Goal: Transaction & Acquisition: Purchase product/service

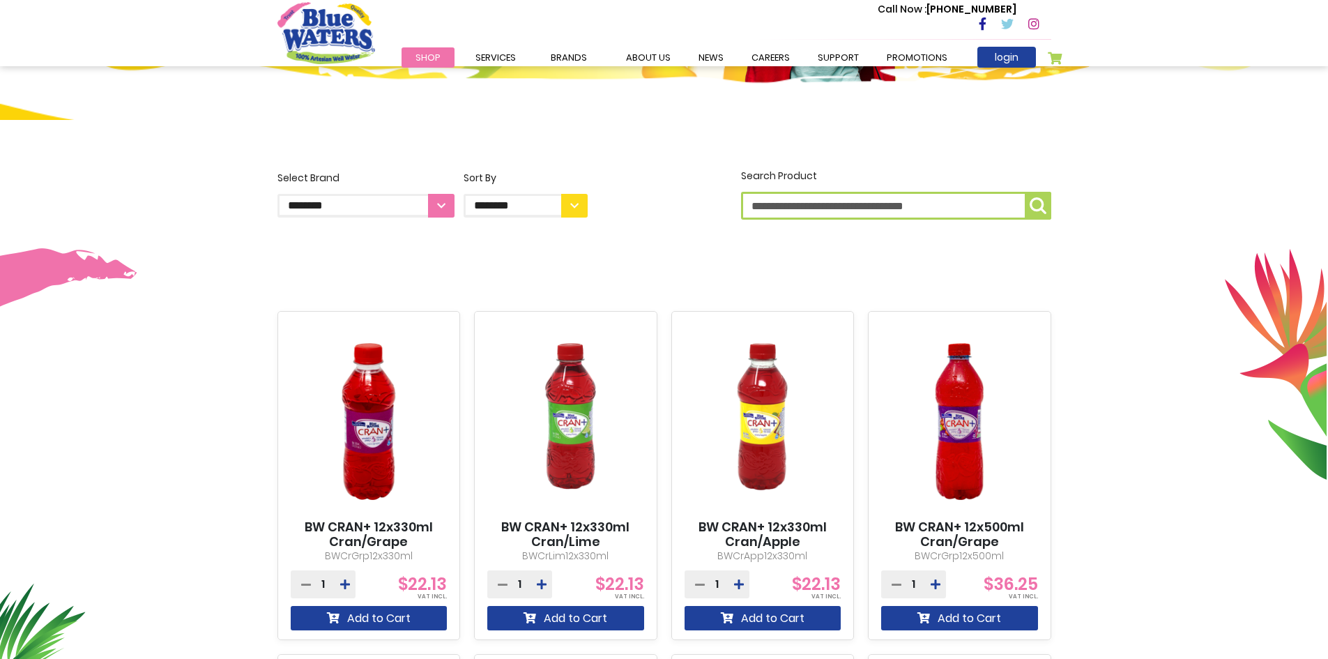
scroll to position [279, 0]
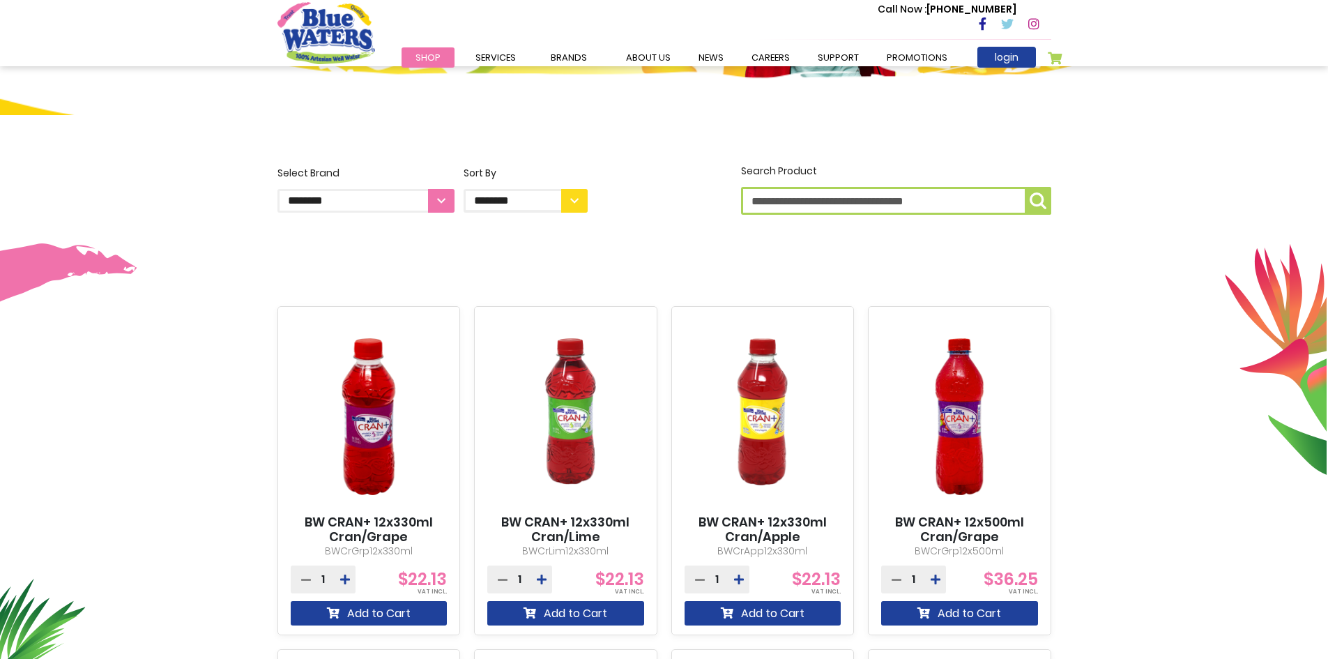
click at [439, 197] on select "**********" at bounding box center [366, 201] width 177 height 24
select select "**********"
click at [278, 189] on select "**********" at bounding box center [366, 201] width 177 height 24
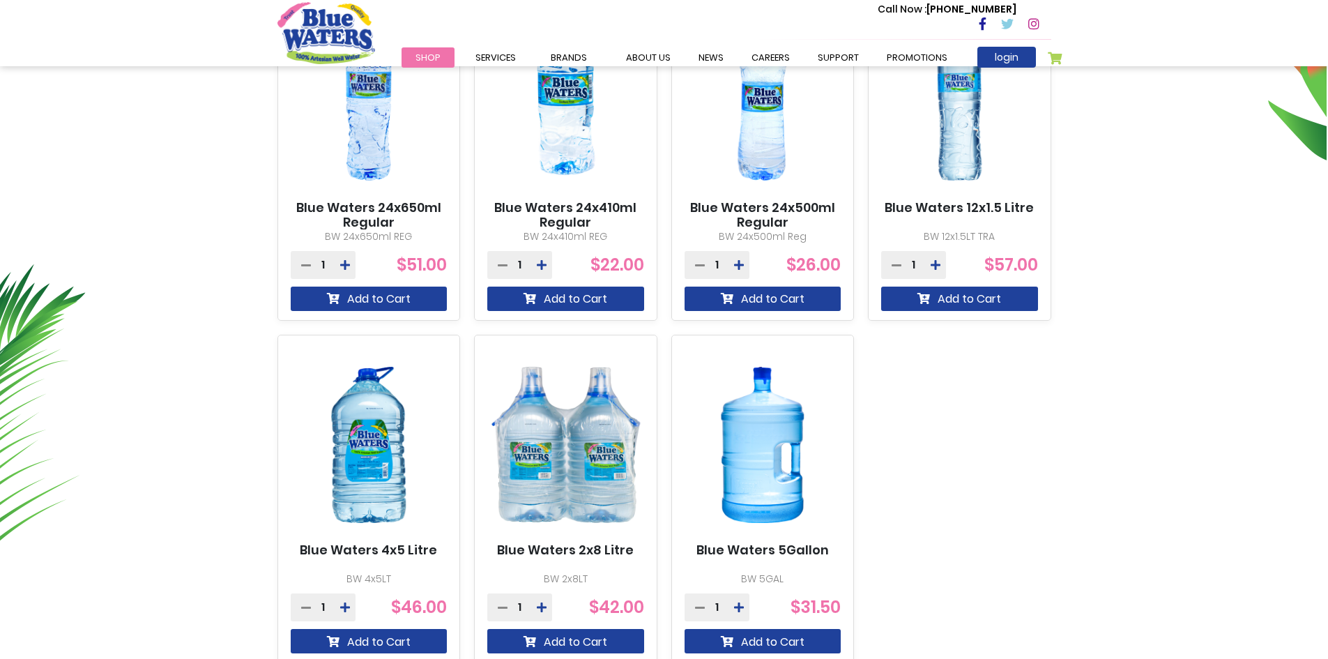
scroll to position [628, 0]
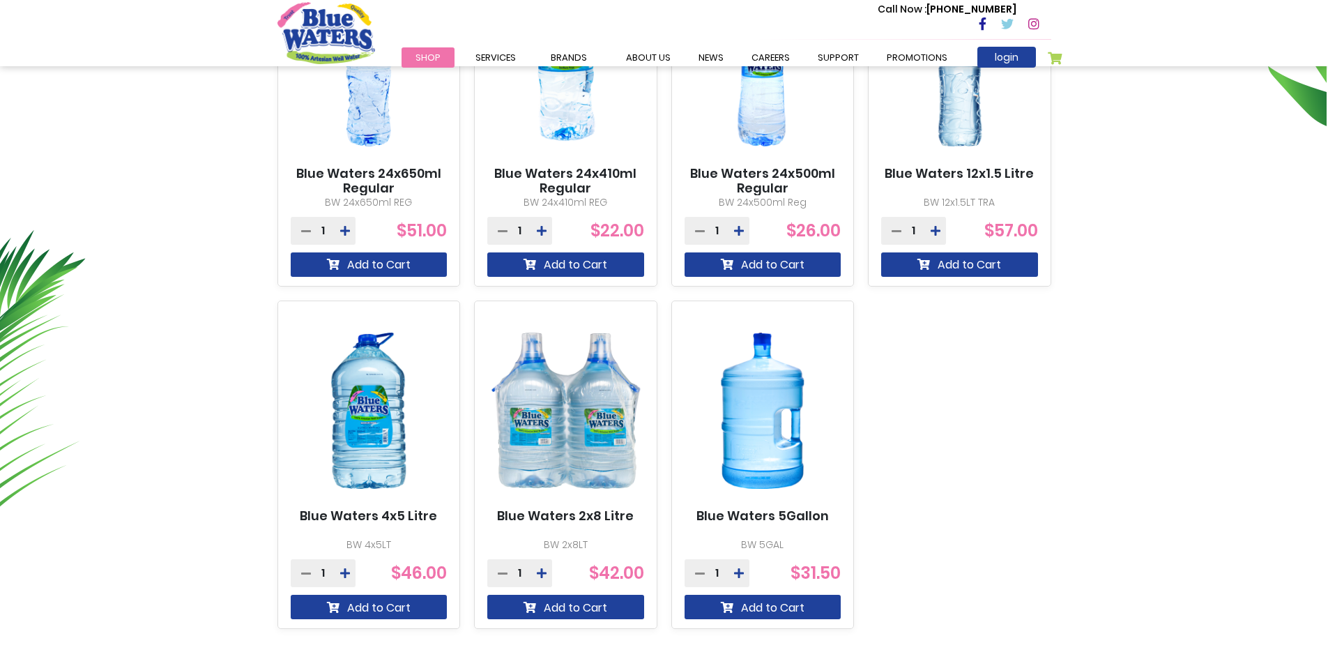
click at [766, 410] on img at bounding box center [763, 411] width 157 height 196
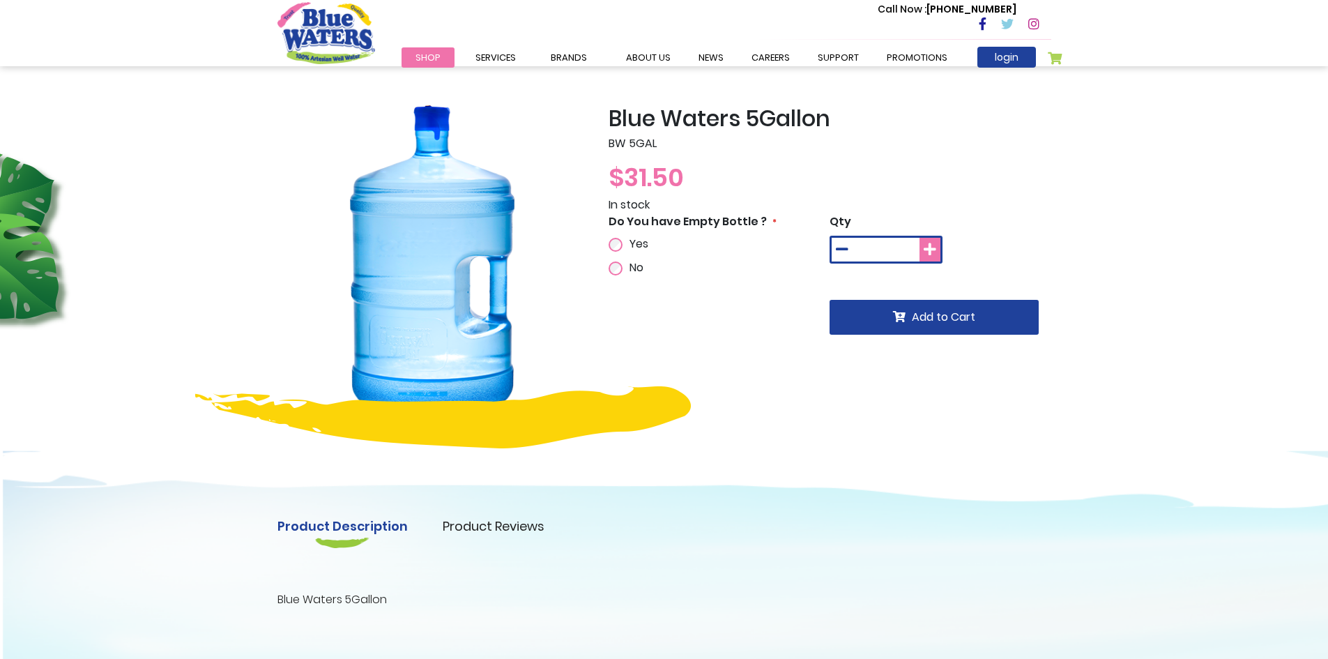
click at [932, 251] on icon at bounding box center [930, 250] width 13 height 14
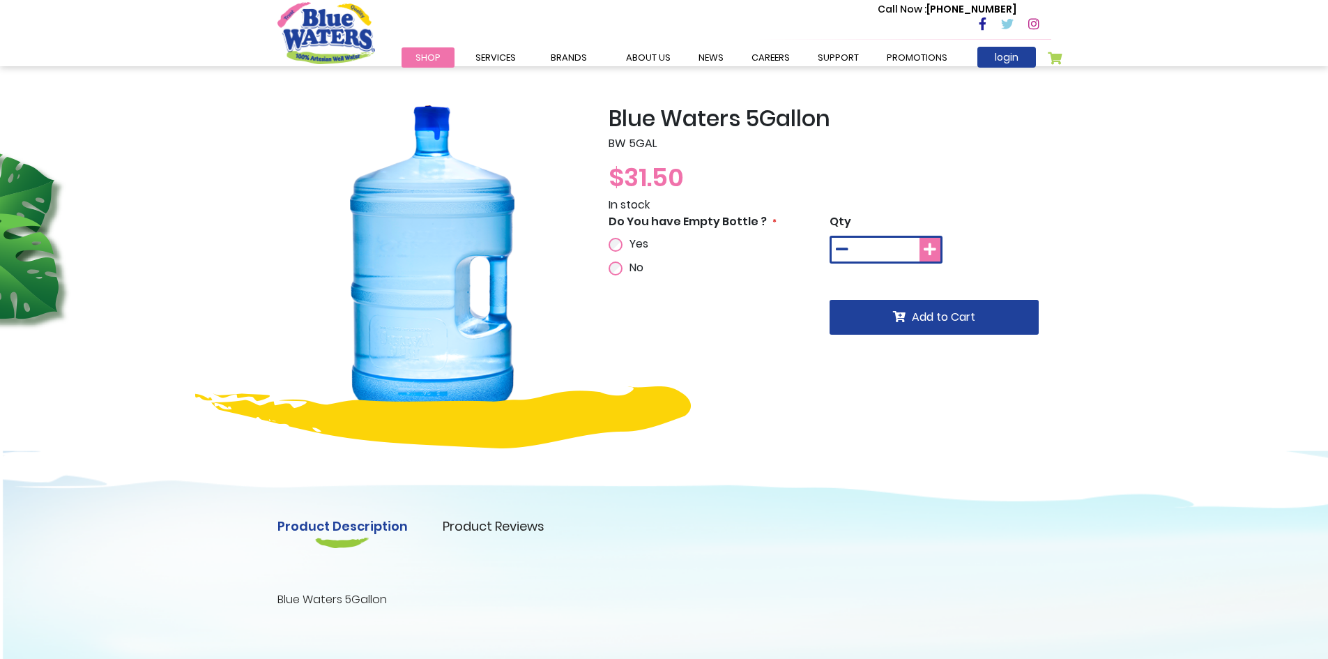
type input "*"
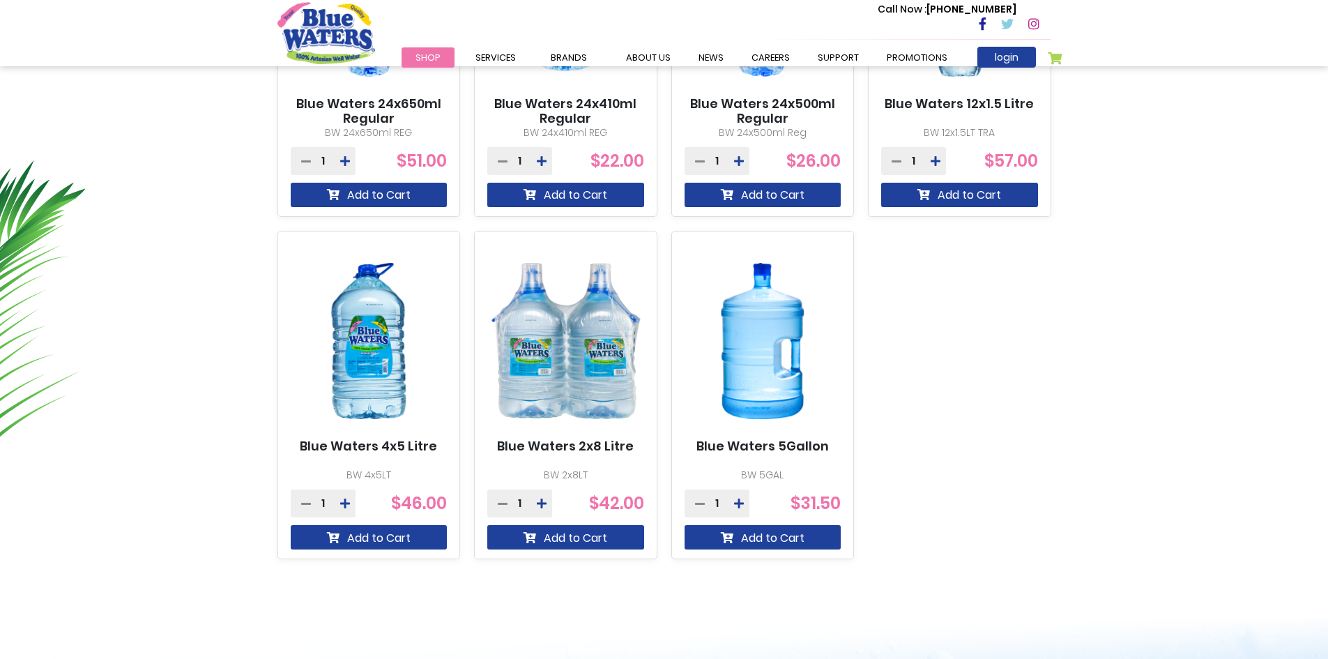
scroll to position [628, 0]
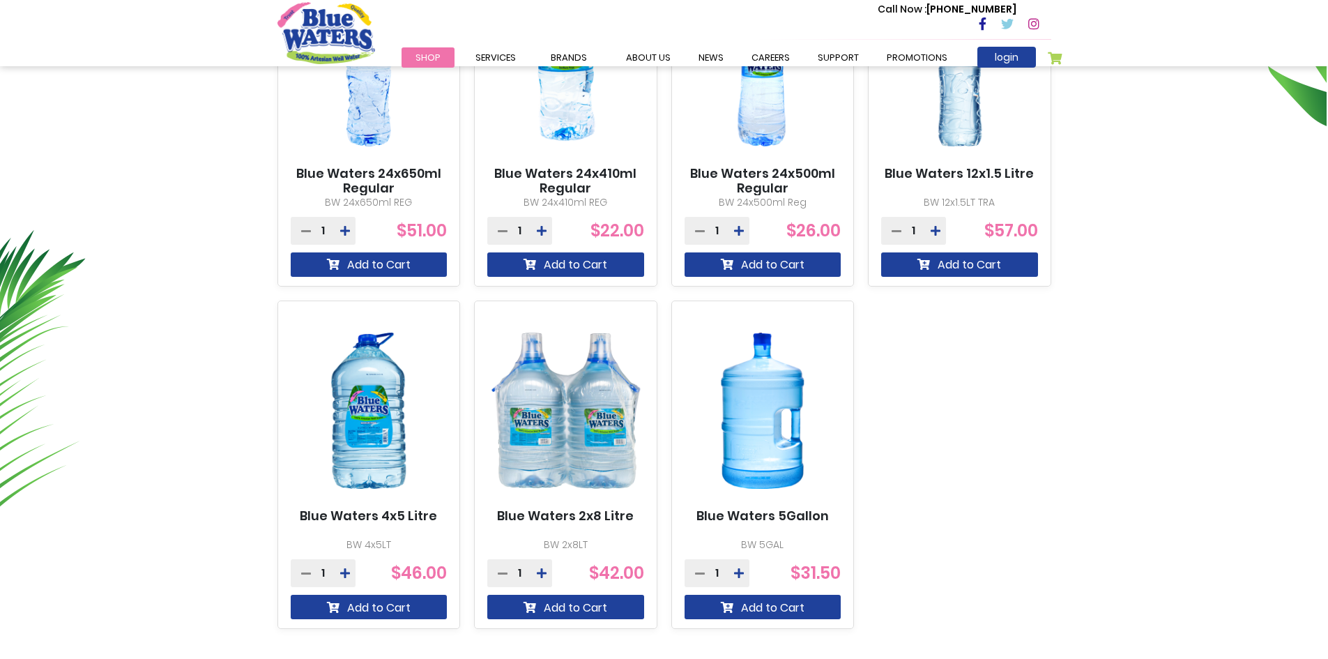
click at [781, 559] on div "Blue Waters 5Gallon BW 5GAL 1 $31.50" at bounding box center [763, 465] width 183 height 329
click at [792, 606] on button "Add to Cart" at bounding box center [763, 607] width 157 height 24
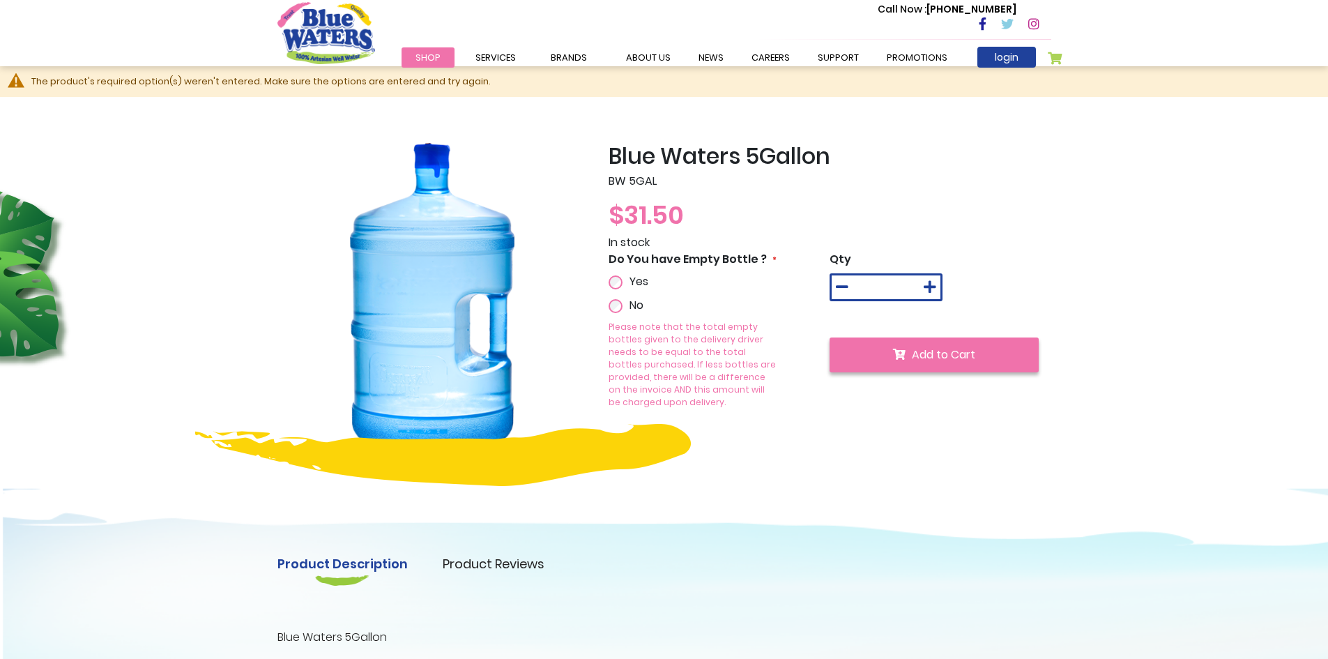
click at [916, 354] on span "Add to Cart" at bounding box center [943, 355] width 63 height 16
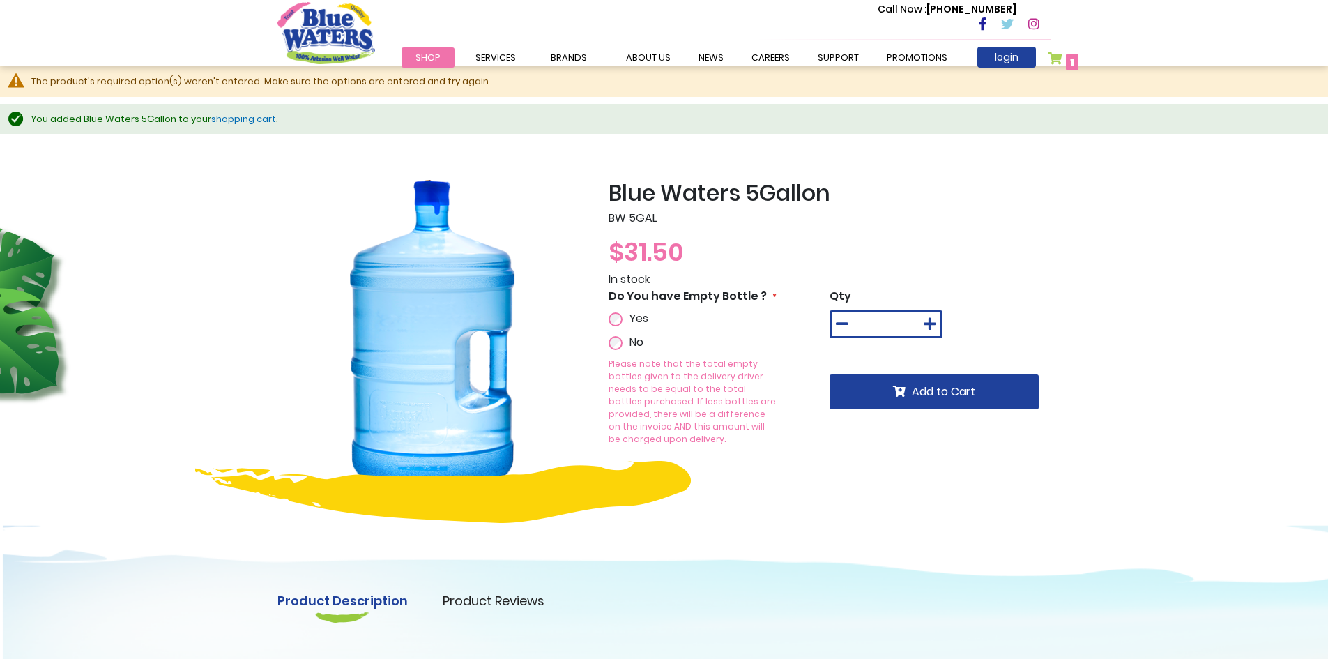
click at [1071, 63] on span "1" at bounding box center [1072, 62] width 4 height 14
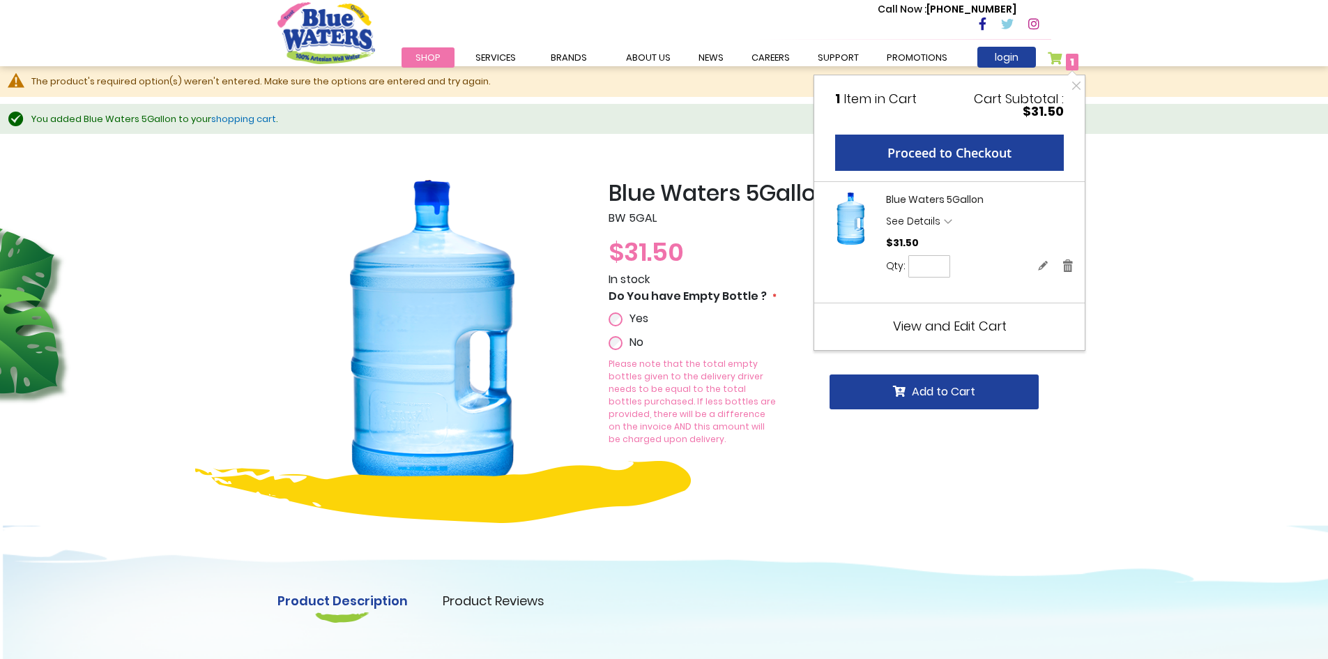
click at [1213, 425] on div "Blue Waters 5Gallon BW 5GAL $31.50 In stock Do You have Empty Bottle ? Yes No Q…" at bounding box center [664, 517] width 1328 height 752
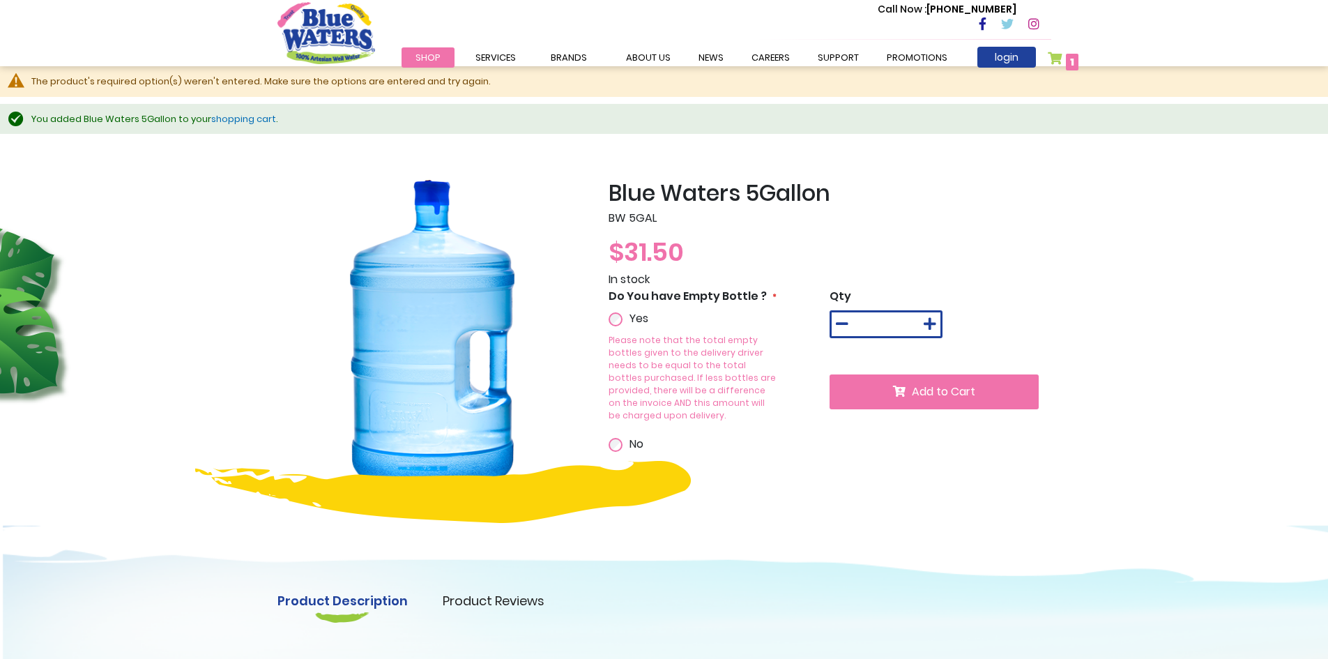
click at [881, 388] on button "Add to Cart" at bounding box center [934, 391] width 209 height 35
click at [921, 379] on button "Add to Cart" at bounding box center [934, 391] width 209 height 35
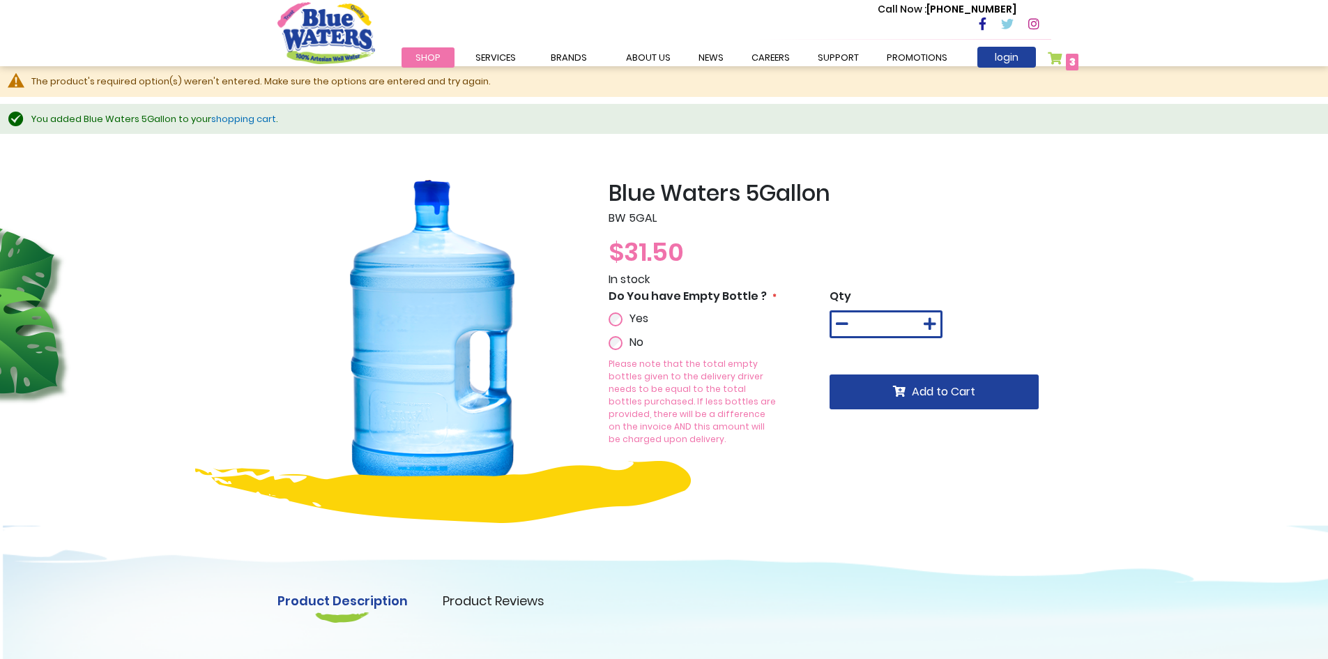
click at [1069, 56] on span "3 3 items" at bounding box center [1072, 62] width 13 height 17
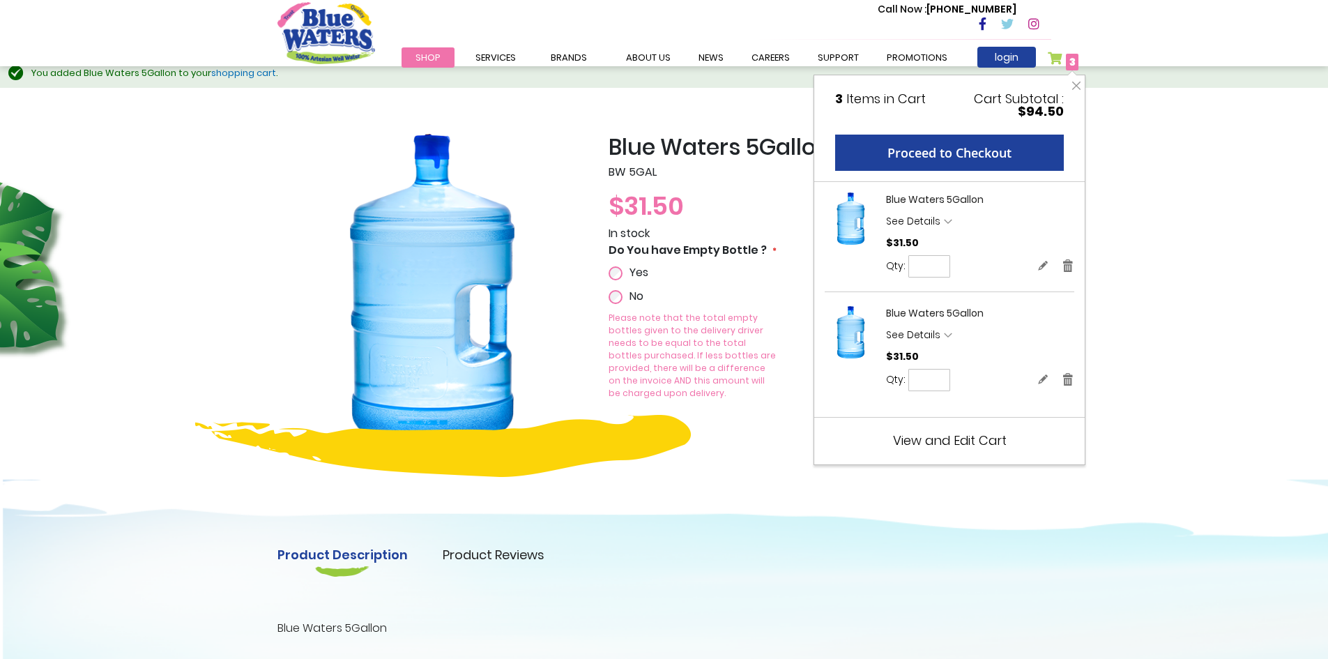
scroll to position [70, 0]
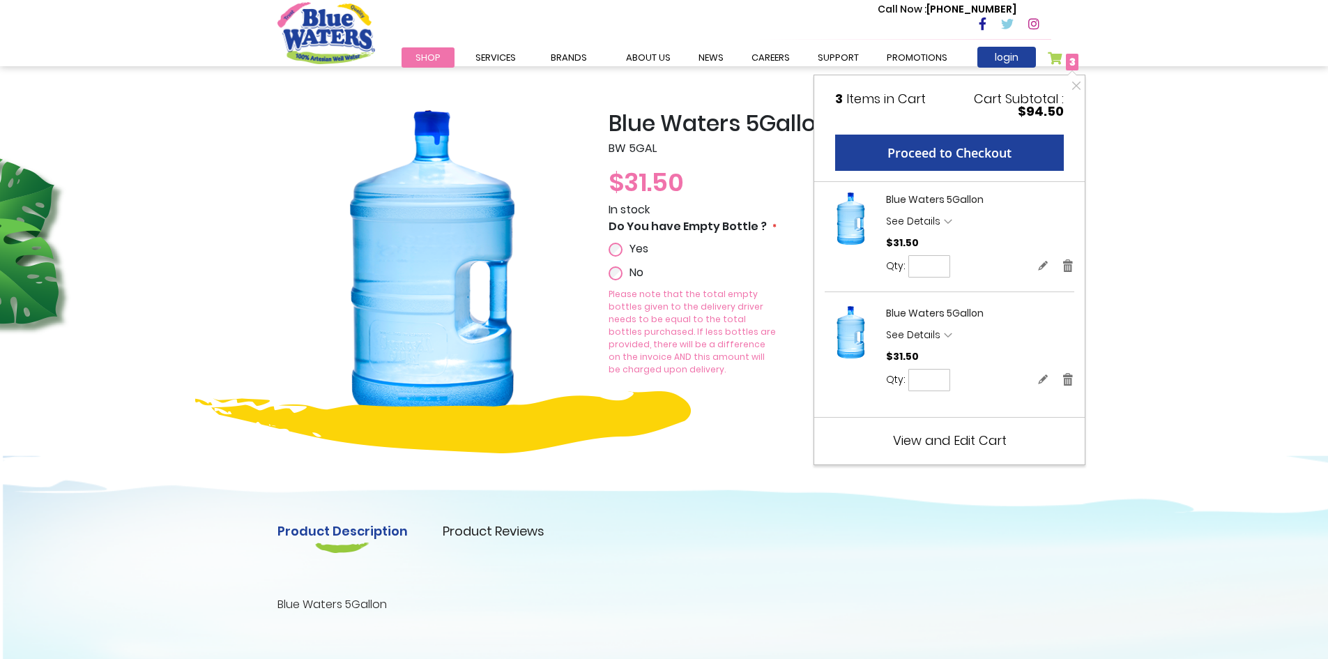
click at [967, 441] on span "View and Edit Cart" at bounding box center [950, 440] width 114 height 17
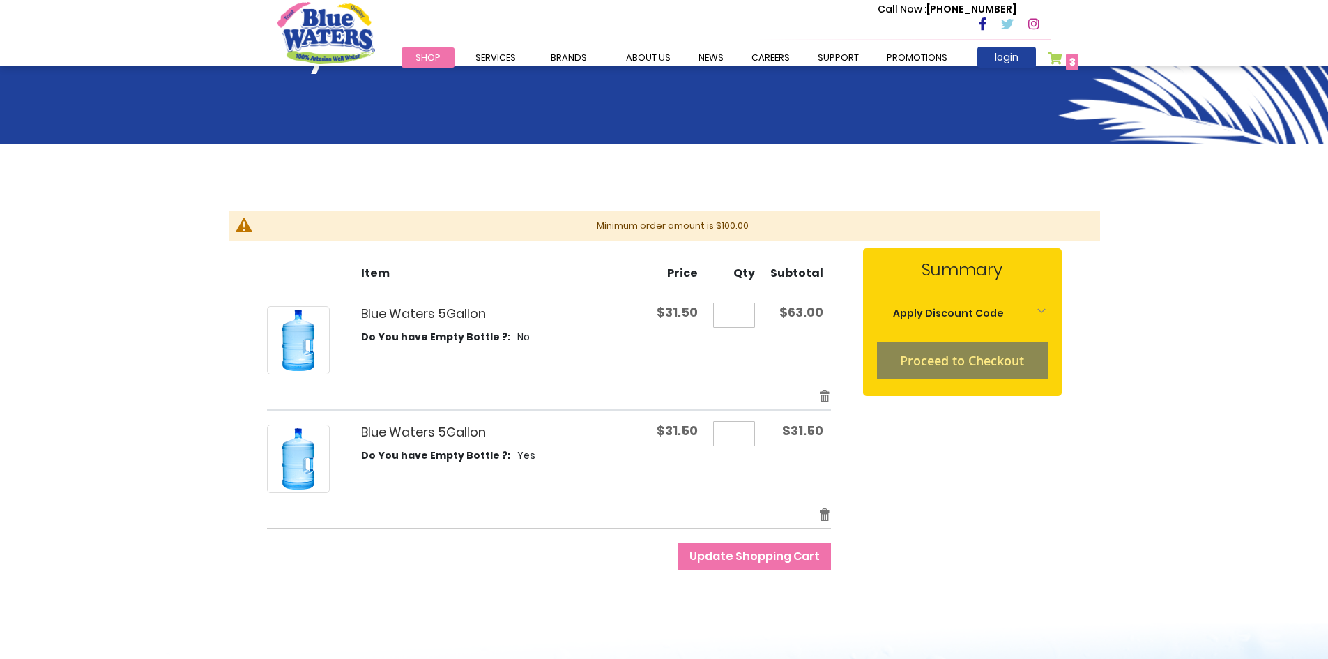
scroll to position [279, 0]
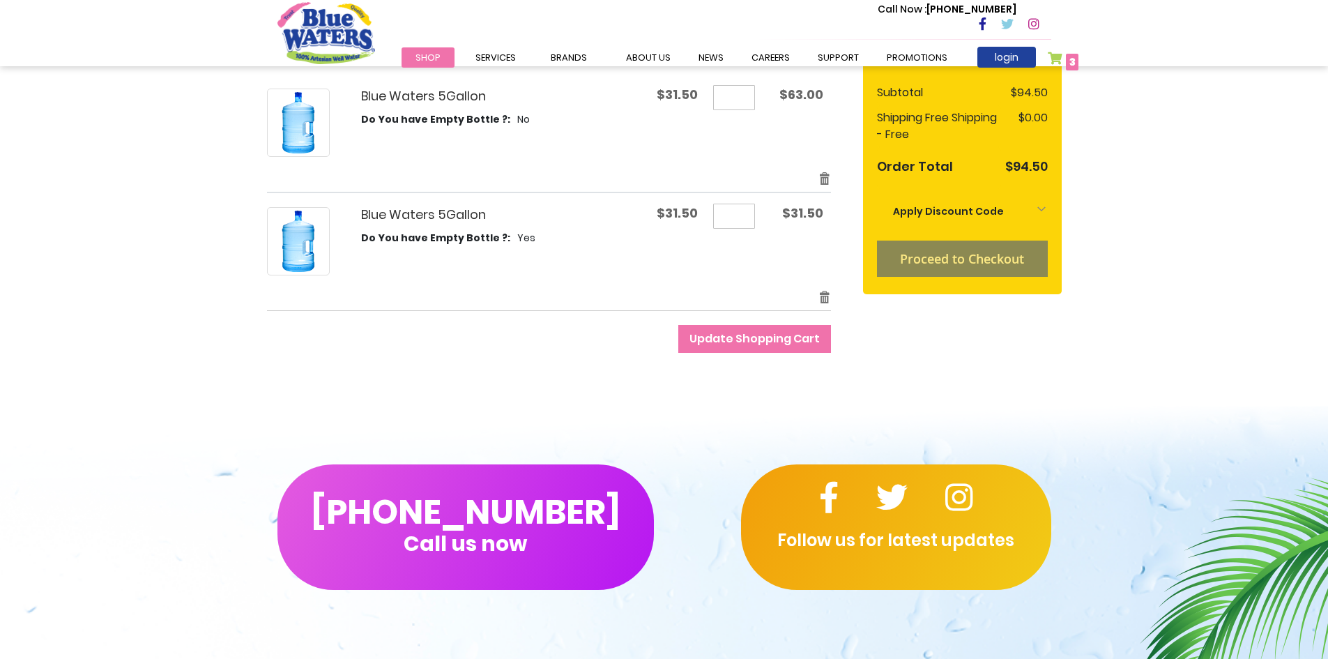
click at [961, 257] on li "Proceed to Checkout" at bounding box center [962, 259] width 171 height 36
click at [958, 256] on li "Proceed to Checkout" at bounding box center [962, 259] width 171 height 36
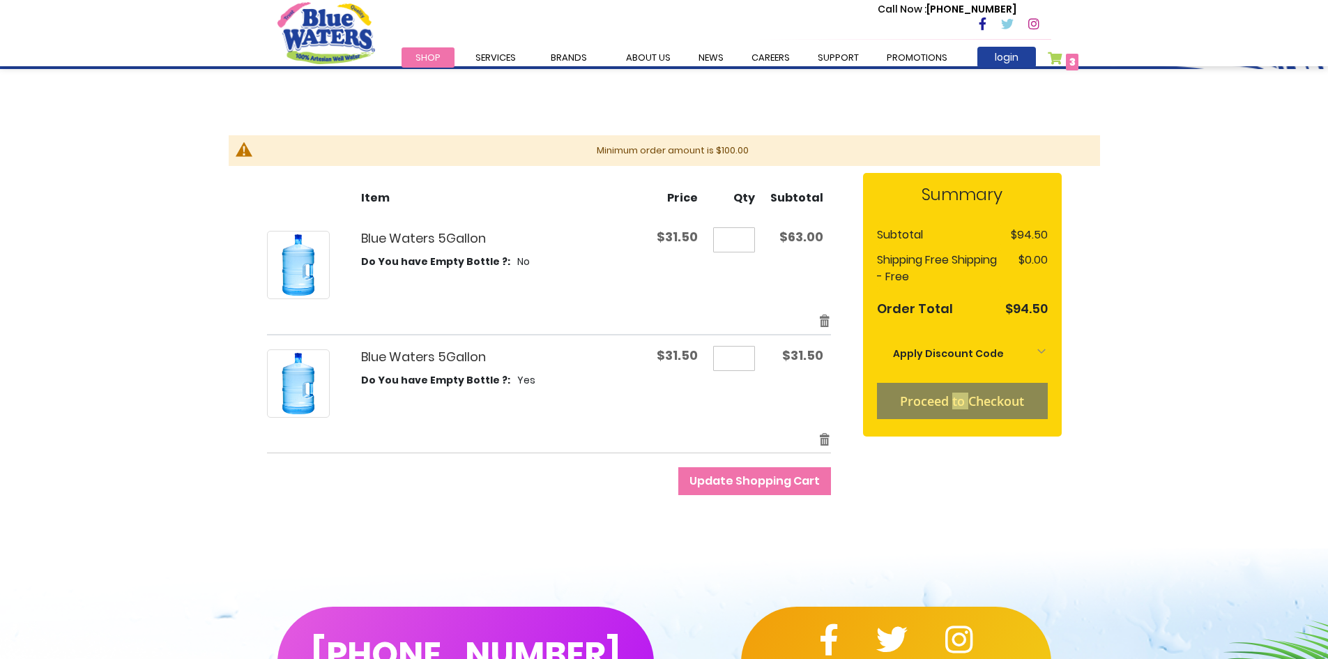
scroll to position [0, 0]
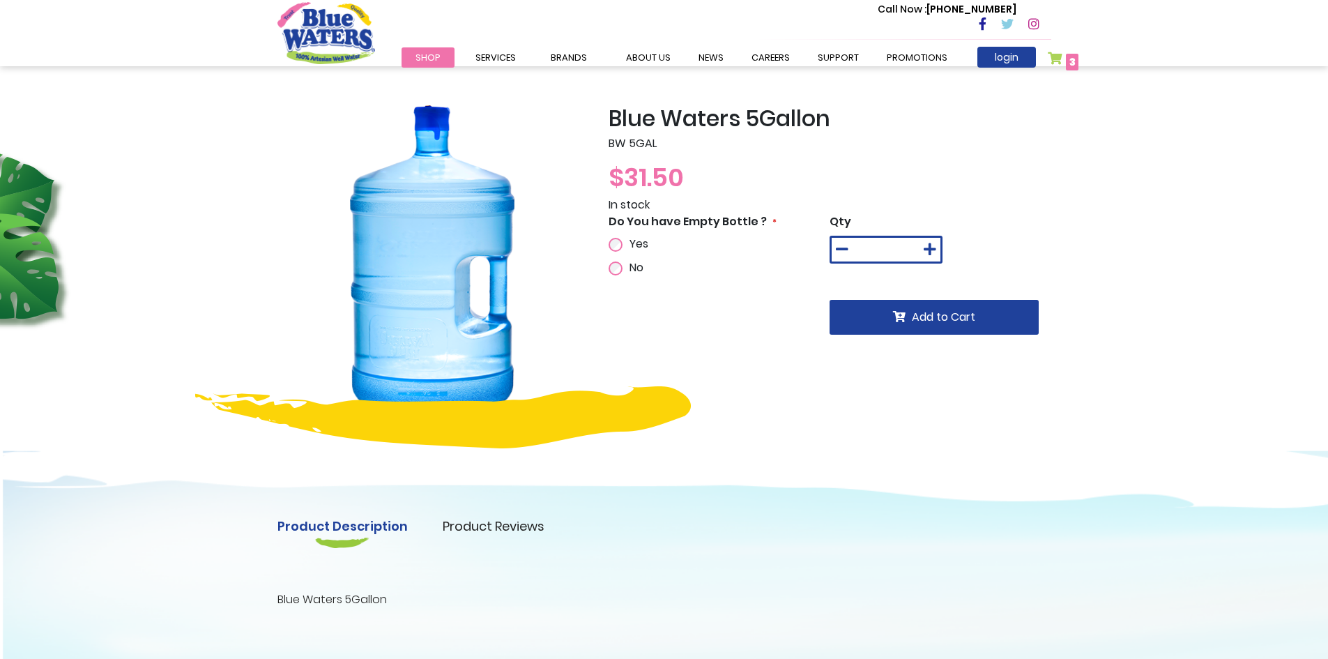
scroll to position [61, 0]
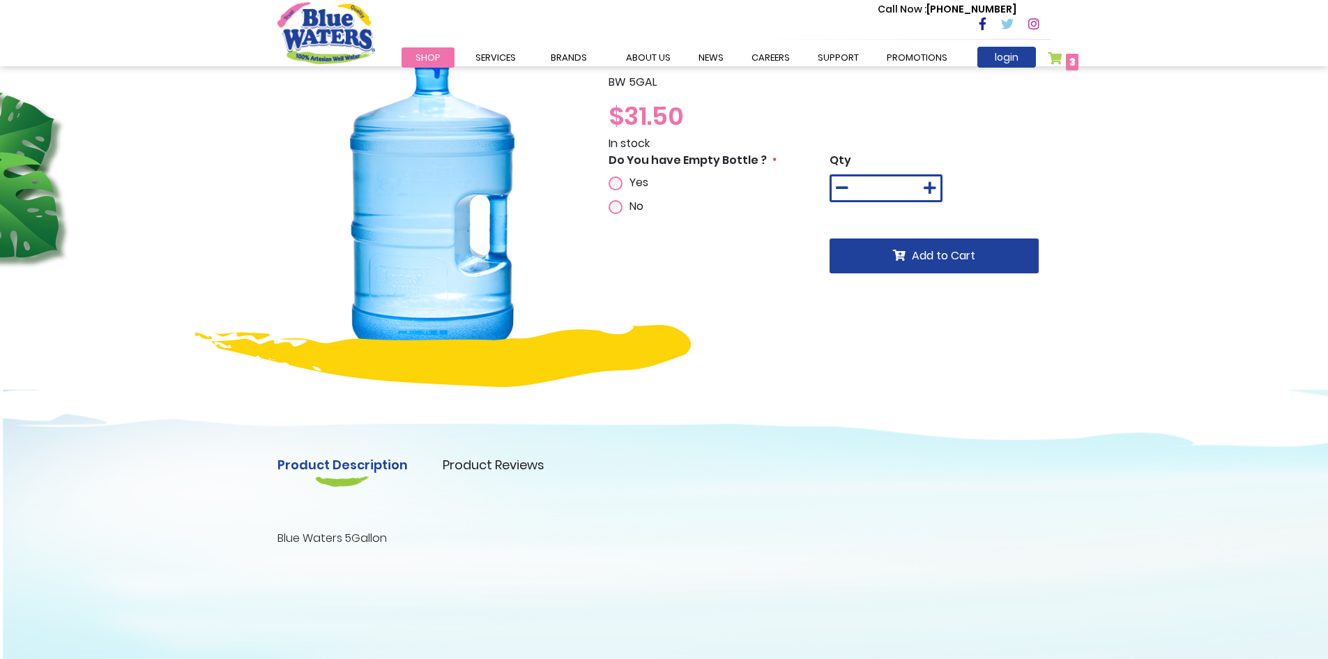
click at [1065, 59] on link "My Cart 3 3 items" at bounding box center [1063, 62] width 31 height 20
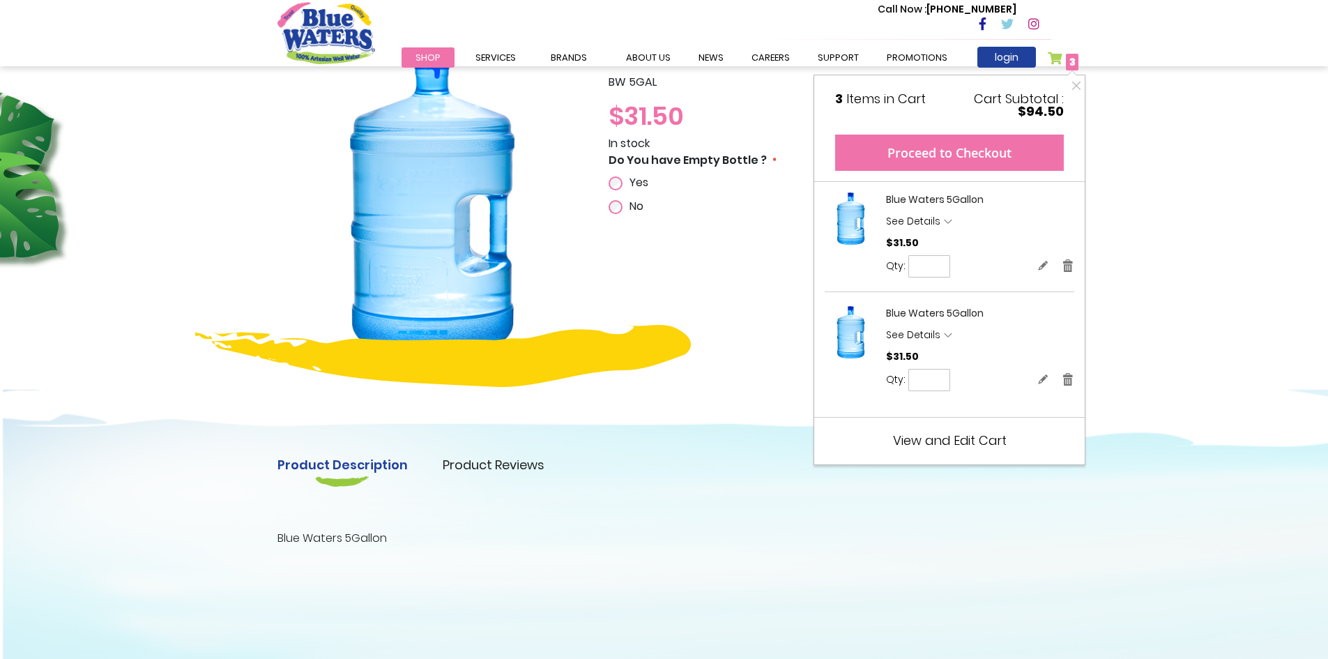
click at [986, 157] on button "Proceed to Checkout" at bounding box center [949, 153] width 229 height 36
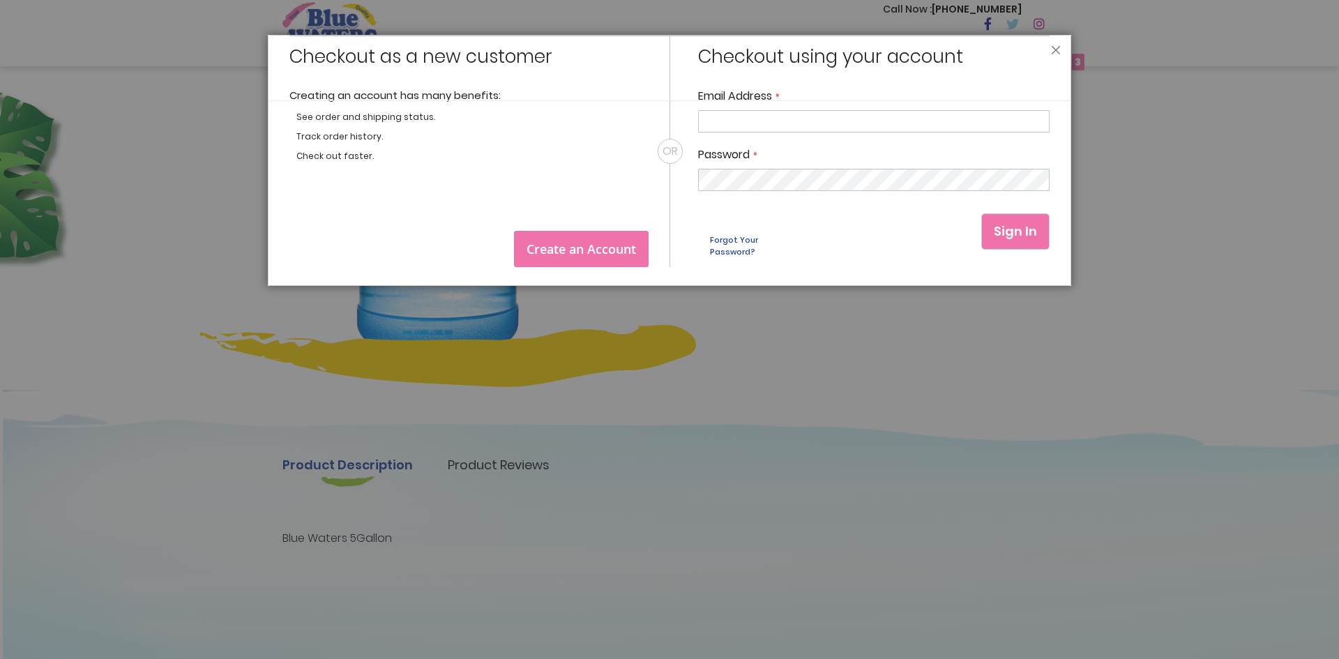
click at [763, 121] on input "Email Address" at bounding box center [873, 121] width 351 height 22
click at [1058, 55] on button "Close" at bounding box center [1056, 53] width 10 height 17
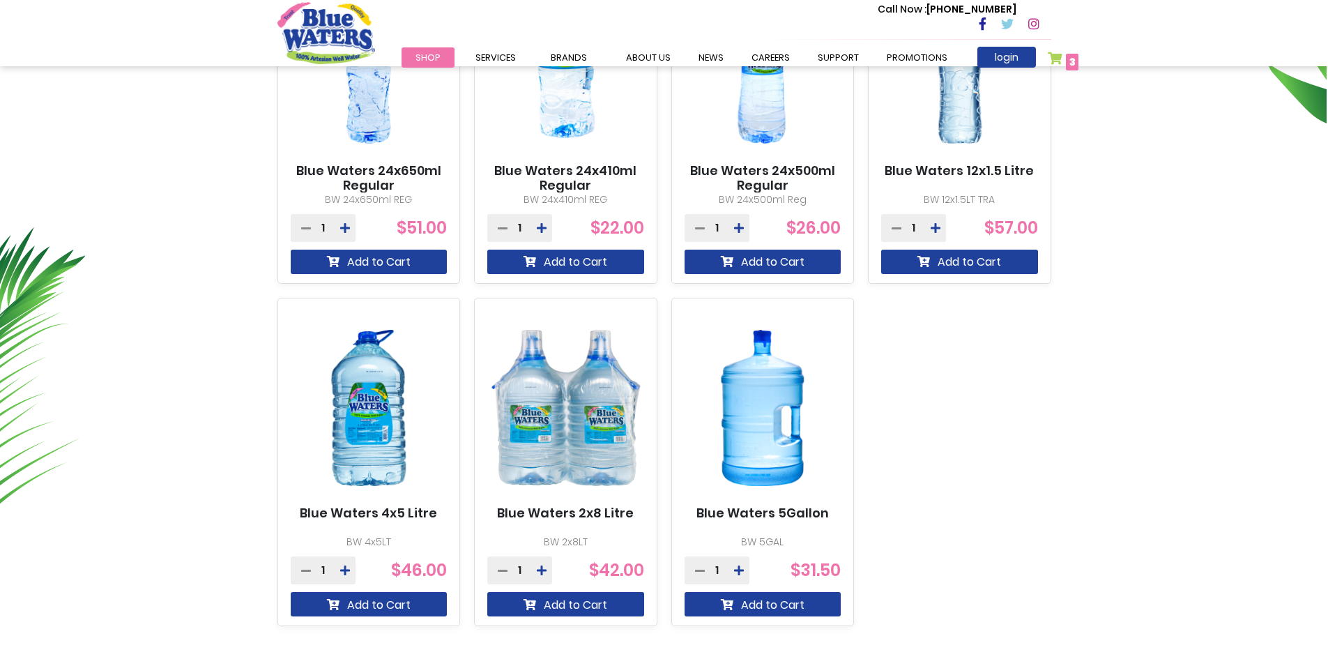
scroll to position [767, 0]
